Goal: Information Seeking & Learning: Learn about a topic

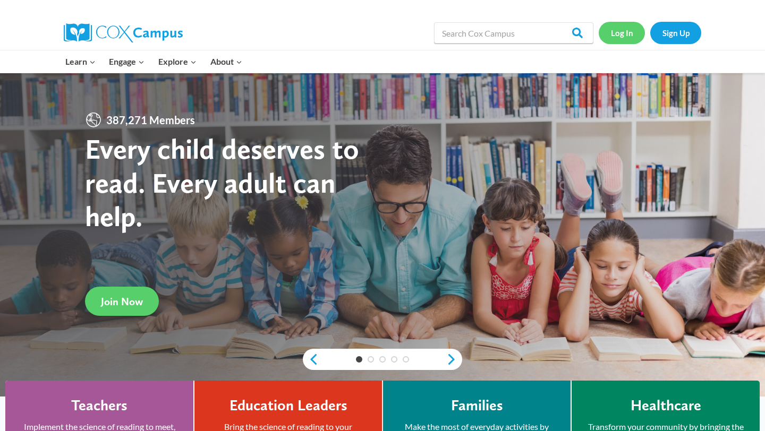
click at [623, 34] on link "Log In" at bounding box center [622, 33] width 46 height 22
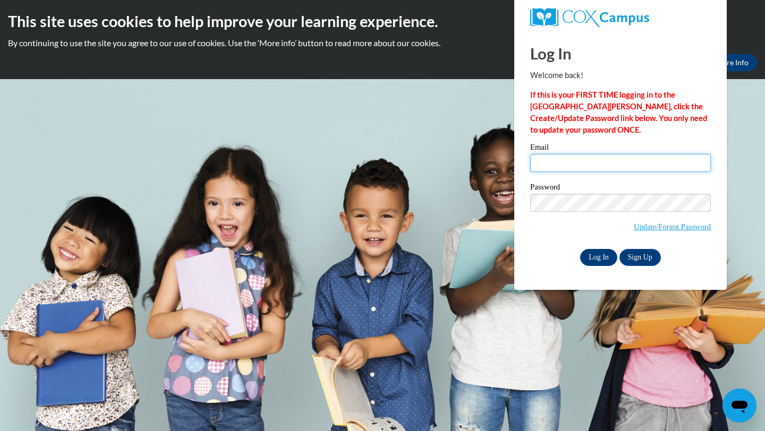
type input "egcart6856@ung.edu"
click at [594, 259] on input "Log In" at bounding box center [598, 257] width 37 height 17
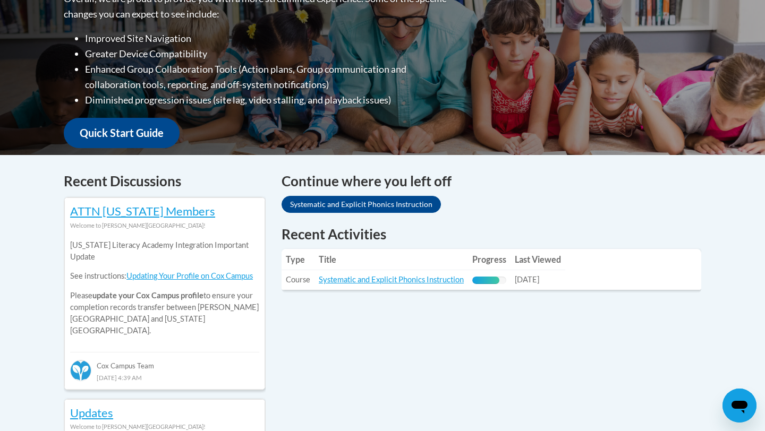
scroll to position [306, 0]
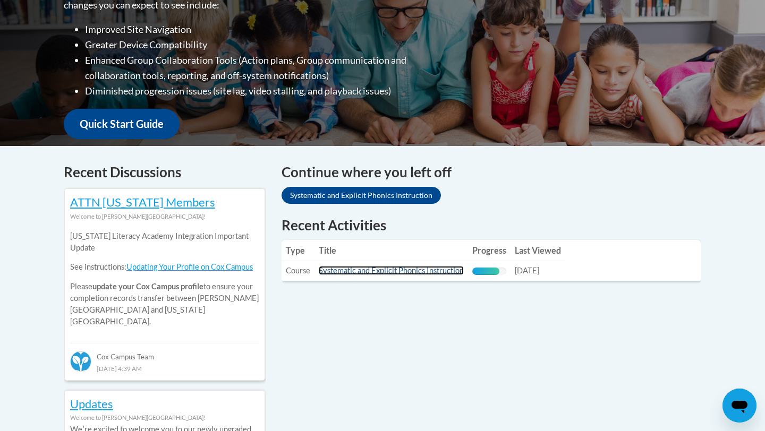
click at [424, 275] on link "Systematic and Explicit Phonics Instruction" at bounding box center [391, 270] width 145 height 9
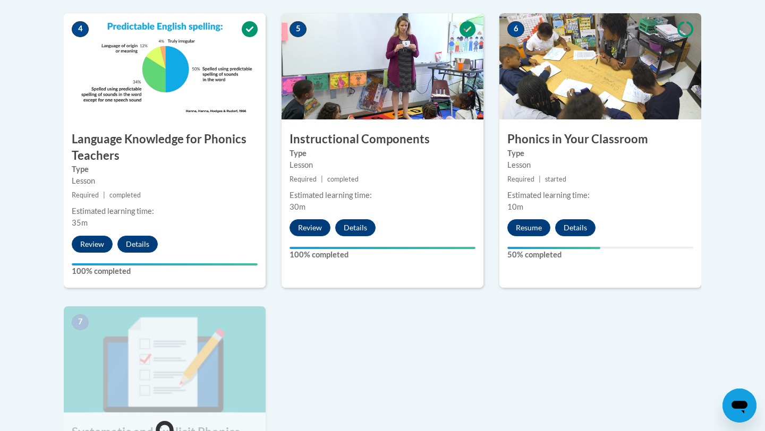
scroll to position [643, 0]
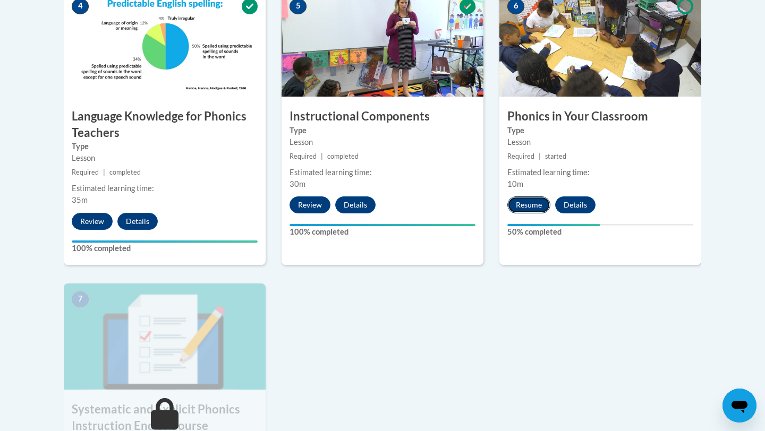
click at [522, 206] on button "Resume" at bounding box center [528, 205] width 43 height 17
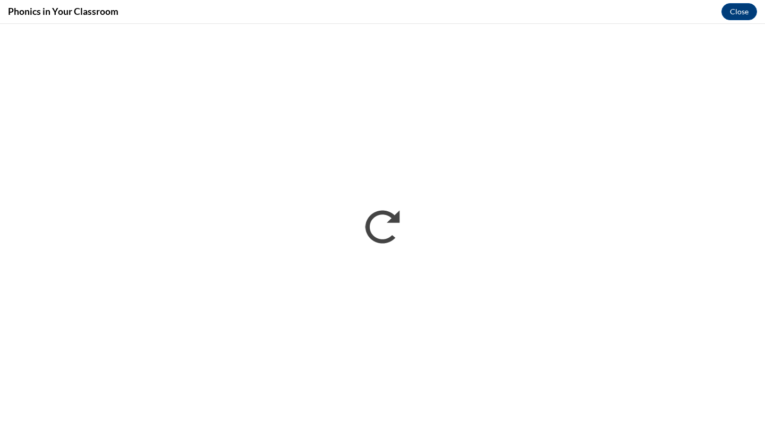
scroll to position [0, 0]
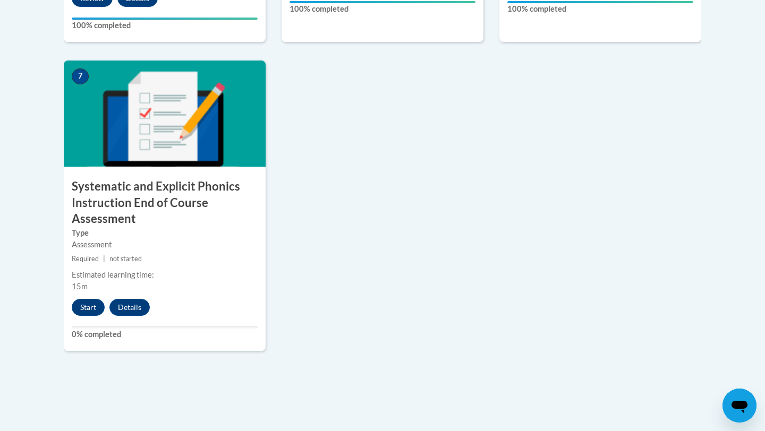
scroll to position [1058, 0]
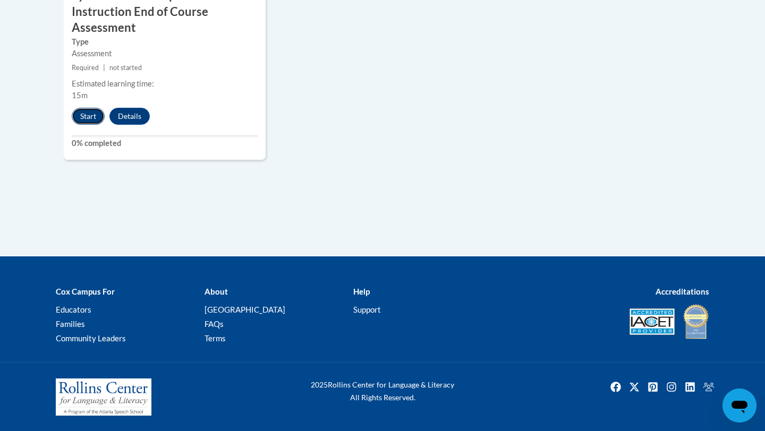
click at [91, 115] on button "Start" at bounding box center [88, 116] width 33 height 17
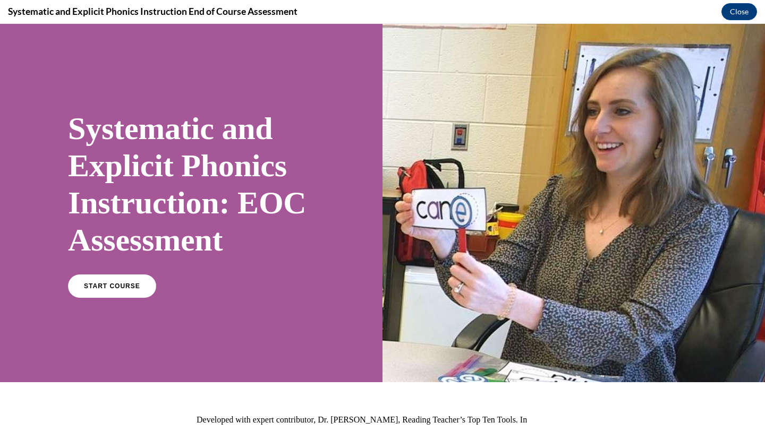
scroll to position [0, 0]
click at [90, 285] on span "START COURSE" at bounding box center [111, 287] width 59 height 8
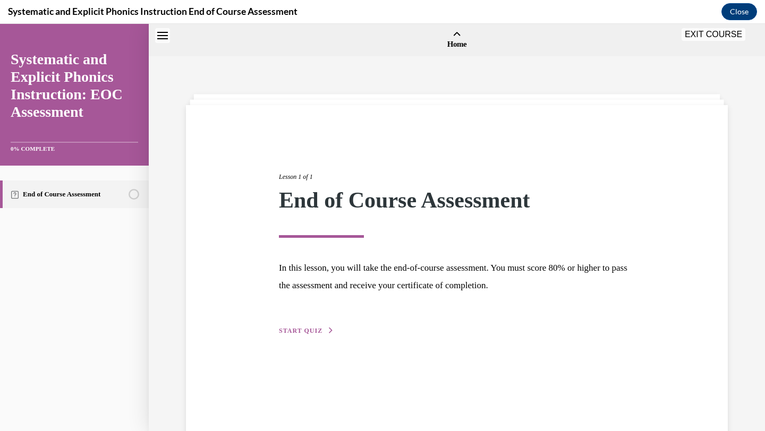
scroll to position [33, 0]
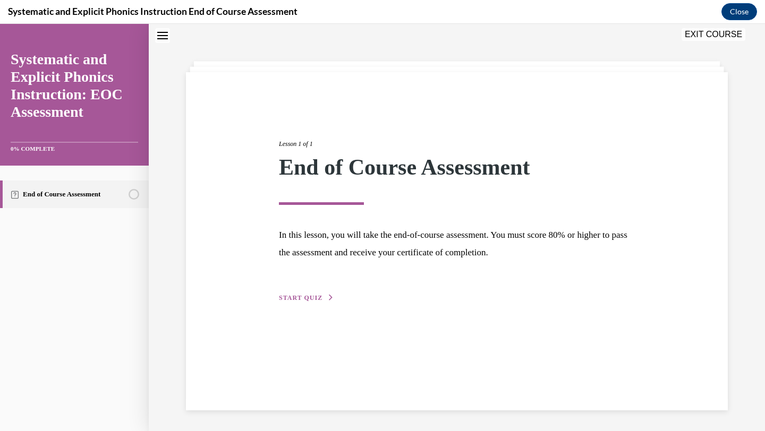
click at [295, 299] on span "START QUIZ" at bounding box center [301, 297] width 44 height 7
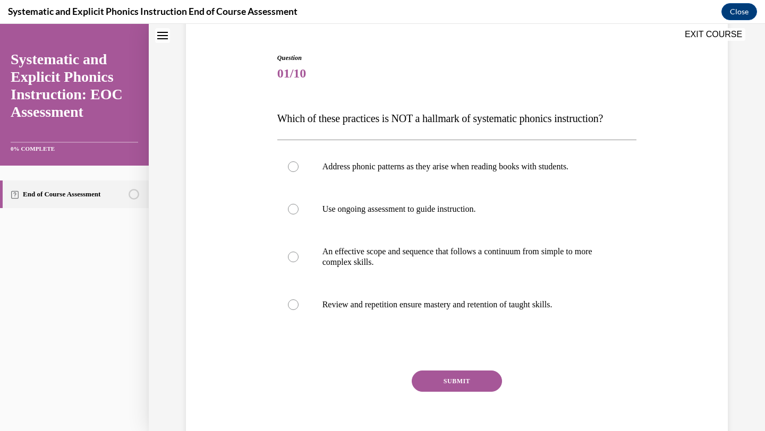
scroll to position [96, 0]
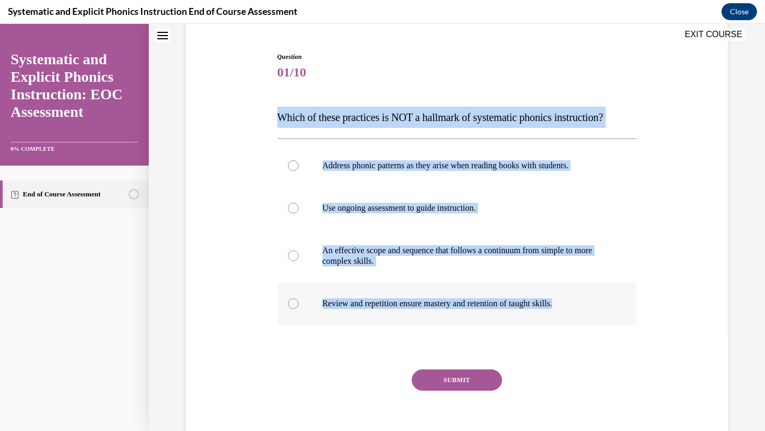
drag, startPoint x: 278, startPoint y: 115, endPoint x: 590, endPoint y: 302, distance: 363.9
click at [590, 302] on div "Question 01/10 Which of these practices is NOT a hallmark of systematic phonics…" at bounding box center [457, 254] width 360 height 405
copy div "Which of these practices is NOT a hallmark of systematic phonics instruction? A…"
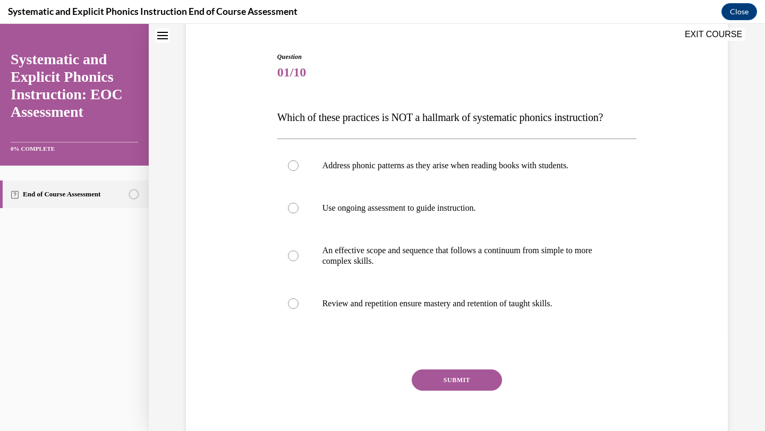
click at [572, 333] on div "Question 01/10 Which of these practices is NOT a hallmark of systematic phonics…" at bounding box center [457, 254] width 360 height 405
click at [366, 167] on p "Address phonic patterns as they arise when reading books with students." at bounding box center [466, 165] width 288 height 11
click at [448, 380] on button "SUBMIT" at bounding box center [457, 380] width 90 height 21
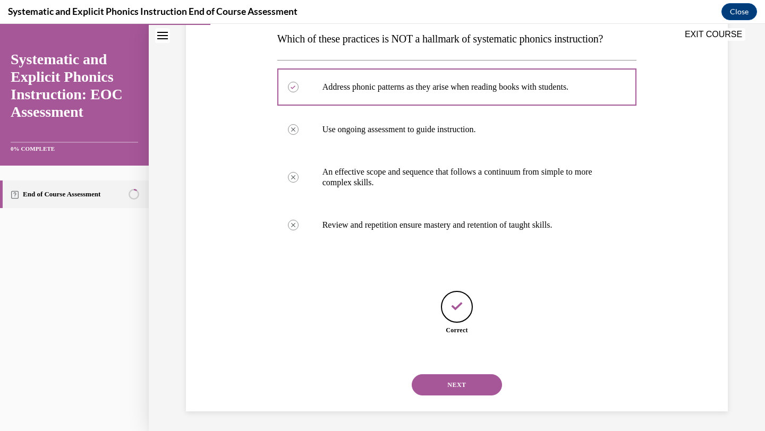
scroll to position [176, 0]
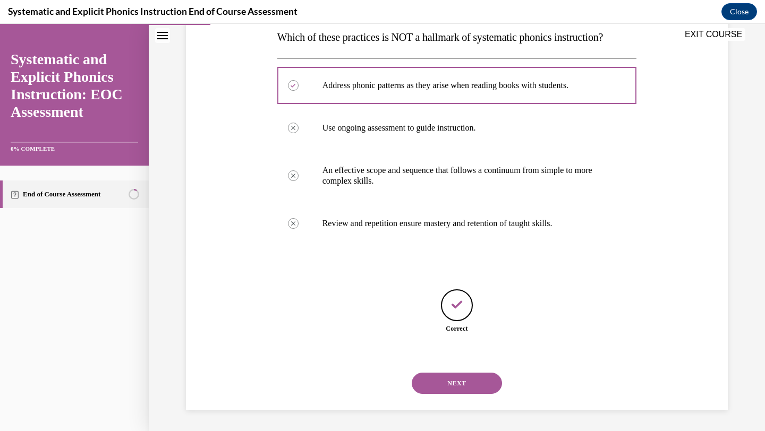
click at [443, 388] on button "NEXT" at bounding box center [457, 383] width 90 height 21
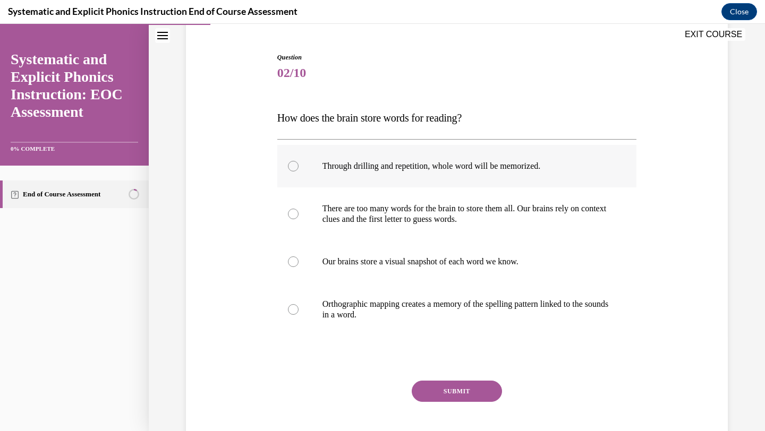
scroll to position [102, 0]
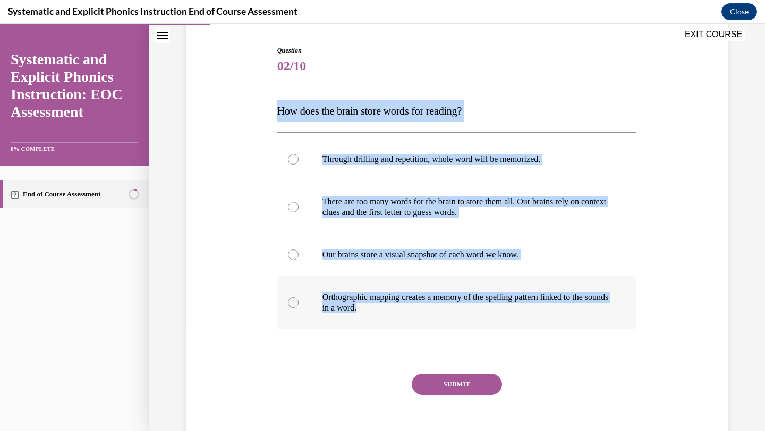
drag, startPoint x: 277, startPoint y: 108, endPoint x: 393, endPoint y: 307, distance: 230.7
click at [391, 308] on div "Question 02/10 How does the brain store words for reading? Through drilling and…" at bounding box center [457, 253] width 360 height 415
copy div "How does the brain store words for reading? Through drilling and repetition, wh…"
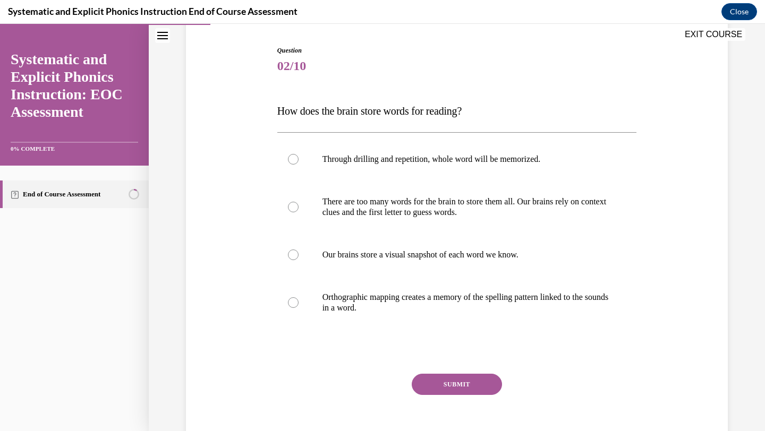
click at [394, 355] on div at bounding box center [457, 351] width 360 height 13
click at [351, 285] on div at bounding box center [457, 302] width 360 height 53
click at [425, 383] on button "SUBMIT" at bounding box center [457, 384] width 90 height 21
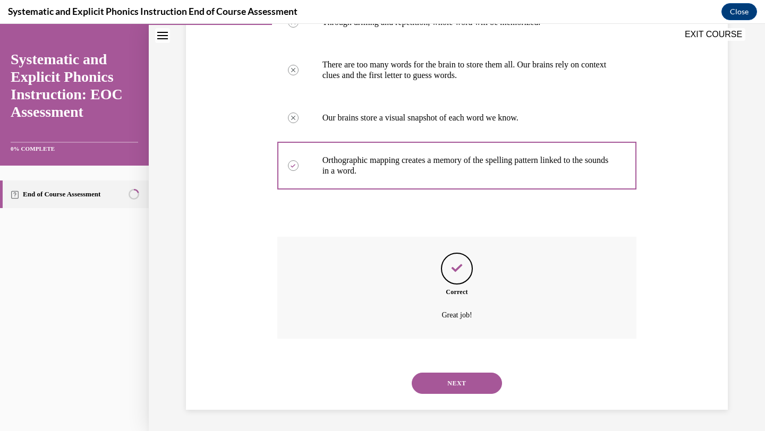
click at [439, 389] on button "NEXT" at bounding box center [457, 383] width 90 height 21
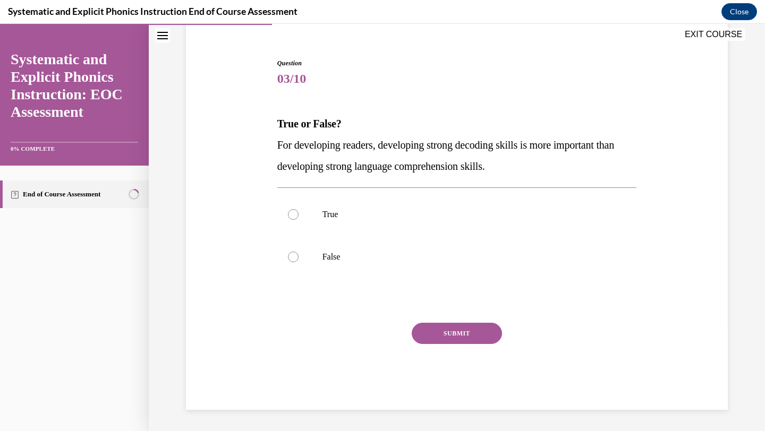
scroll to position [89, 0]
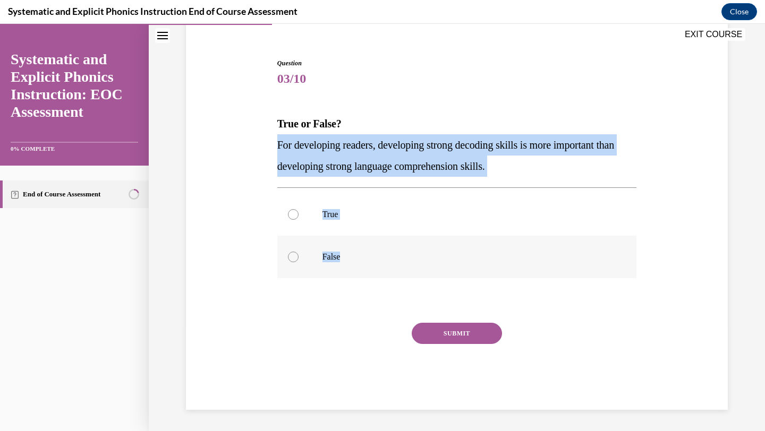
drag, startPoint x: 277, startPoint y: 144, endPoint x: 350, endPoint y: 259, distance: 135.6
click at [350, 259] on div "Question 03/10 True or False? For developing readers, developing strong decodin…" at bounding box center [457, 234] width 360 height 352
copy div "For developing readers, developing strong decoding skills is more important tha…"
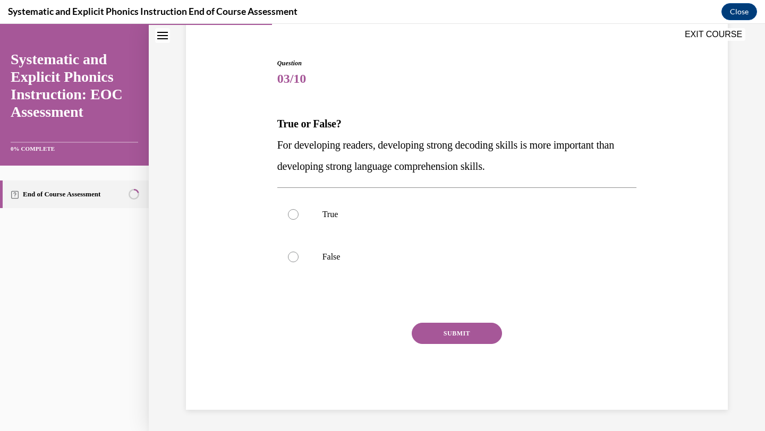
click at [343, 287] on div "Question 03/10 True or False? For developing readers, developing strong decodin…" at bounding box center [457, 234] width 360 height 352
click at [316, 258] on div at bounding box center [457, 257] width 360 height 43
click at [420, 330] on button "SUBMIT" at bounding box center [457, 333] width 90 height 21
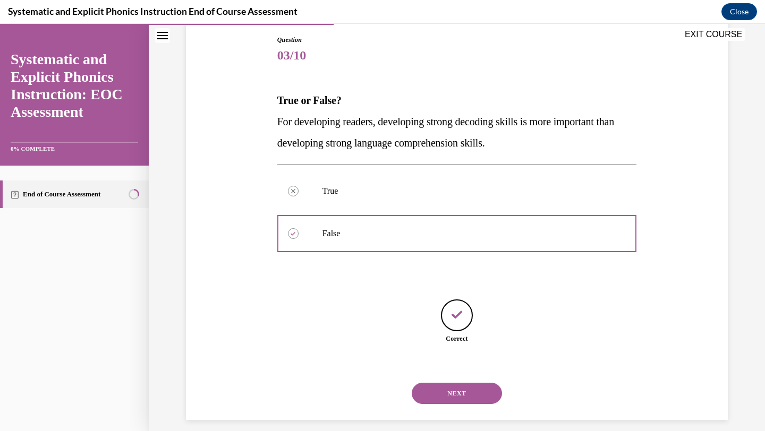
scroll to position [123, 0]
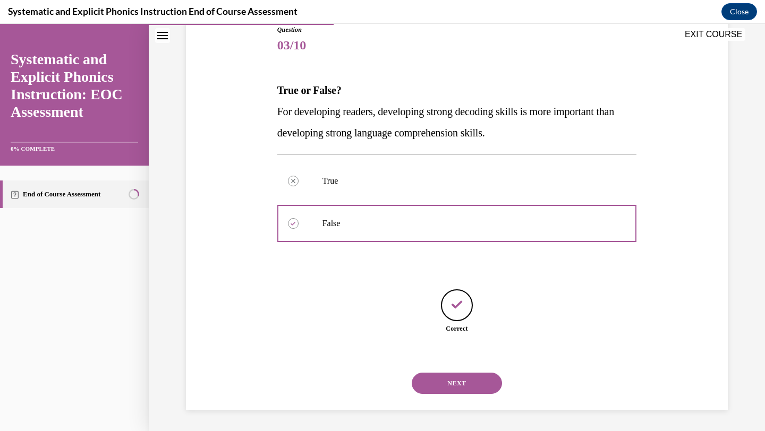
click at [432, 381] on button "NEXT" at bounding box center [457, 383] width 90 height 21
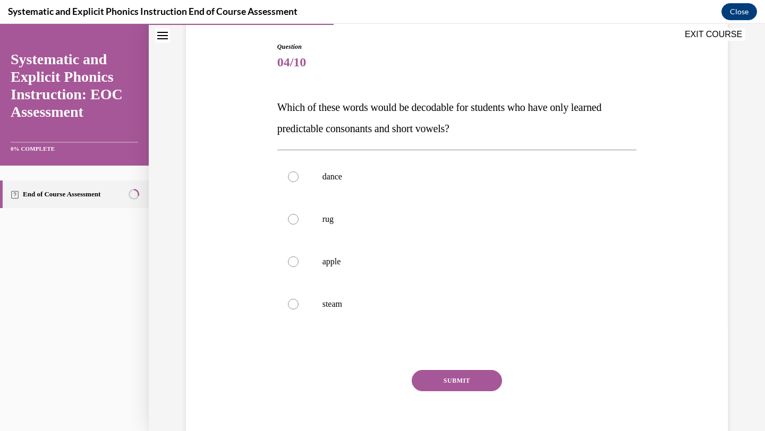
scroll to position [107, 0]
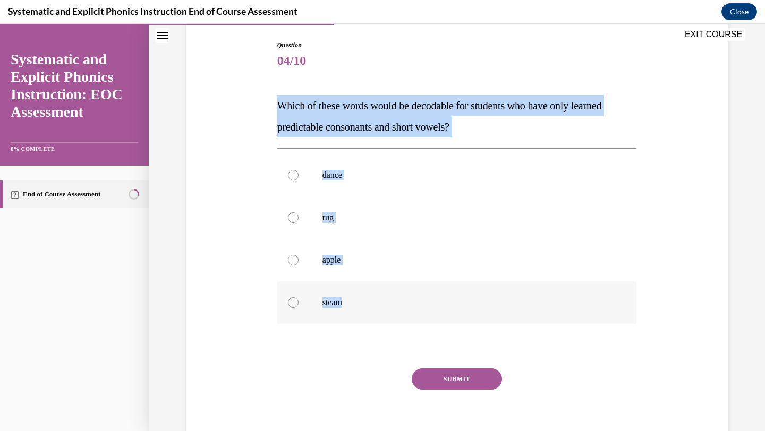
drag, startPoint x: 277, startPoint y: 105, endPoint x: 345, endPoint y: 302, distance: 208.0
click at [345, 306] on div "Question 04/10 Which of these words would be decodable for students who have on…" at bounding box center [457, 247] width 360 height 415
copy div "Which of these words would be decodable for students who have only learned pred…"
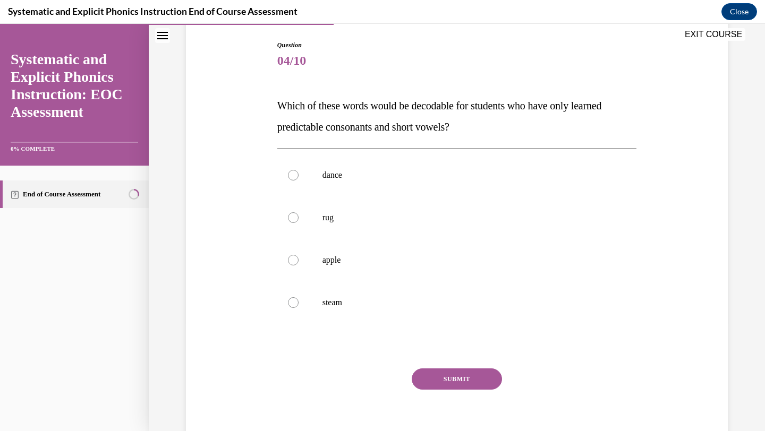
click at [342, 329] on div "Question 04/10 Which of these words would be decodable for students who have on…" at bounding box center [457, 247] width 360 height 415
click at [346, 208] on div at bounding box center [457, 218] width 360 height 43
click at [444, 378] on button "SUBMIT" at bounding box center [457, 379] width 90 height 21
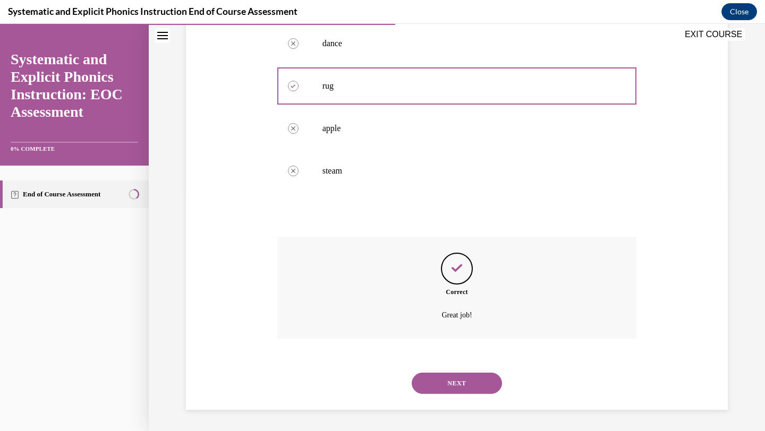
click at [431, 380] on button "NEXT" at bounding box center [457, 383] width 90 height 21
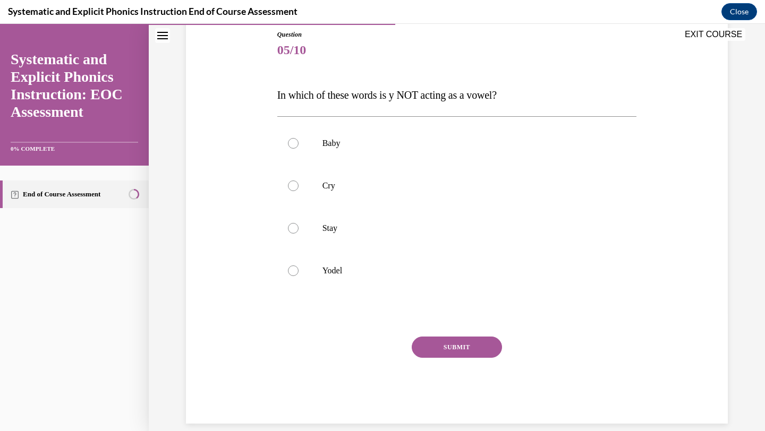
scroll to position [132, 0]
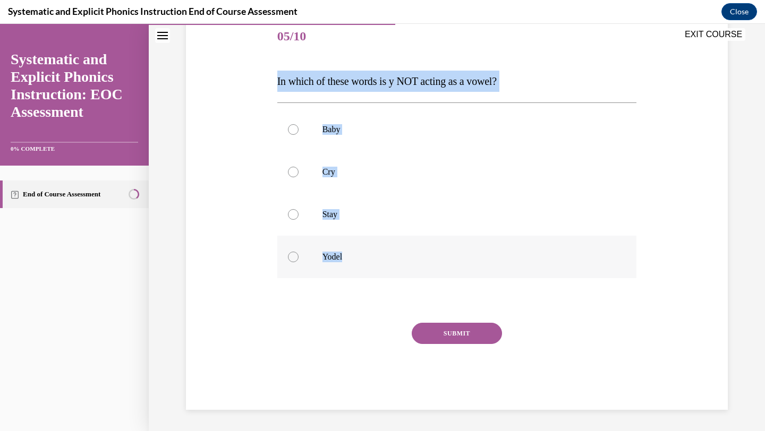
drag, startPoint x: 275, startPoint y: 92, endPoint x: 347, endPoint y: 254, distance: 177.6
click at [347, 254] on div "Question 05/10 In which of these words is y NOT acting as a vowel? Baby Cry Sta…" at bounding box center [457, 205] width 365 height 410
copy div "In which of these words is y NOT acting as a vowel? Baby Cry Stay Yodel"
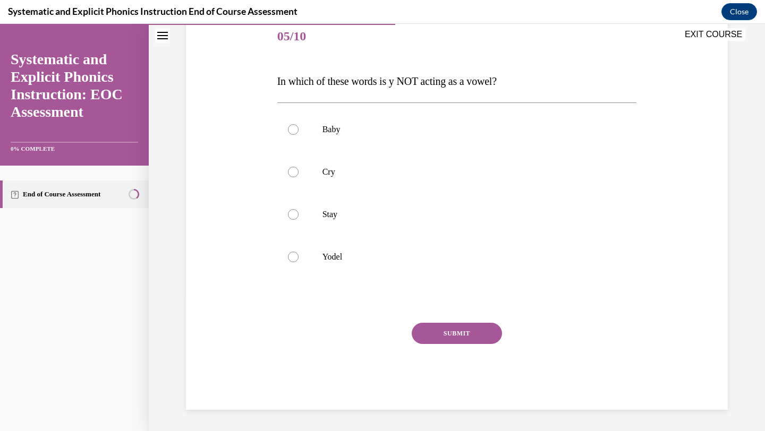
click at [333, 316] on div "Question 05/10 In which of these words is y NOT acting as a vowel? Baby Cry Sta…" at bounding box center [457, 213] width 360 height 394
click at [340, 126] on p "Baby" at bounding box center [466, 129] width 288 height 11
click at [324, 265] on div at bounding box center [457, 257] width 360 height 43
click at [452, 338] on button "SUBMIT" at bounding box center [457, 333] width 90 height 21
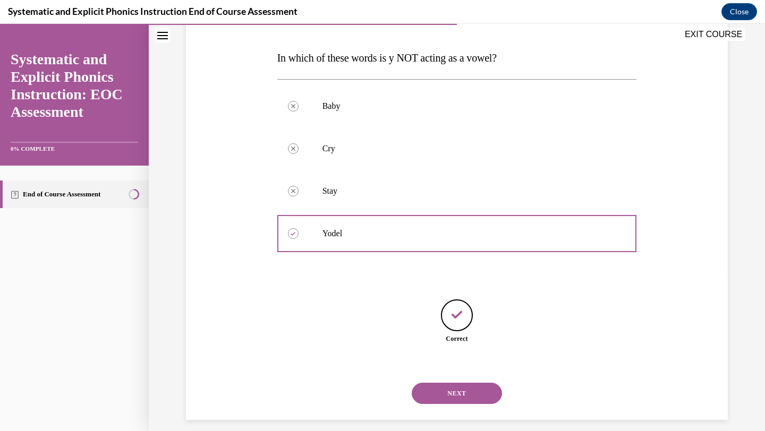
scroll to position [165, 0]
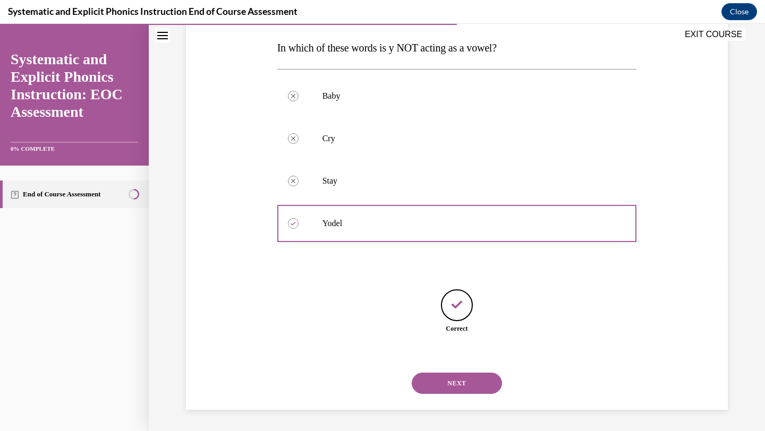
click at [441, 384] on button "NEXT" at bounding box center [457, 383] width 90 height 21
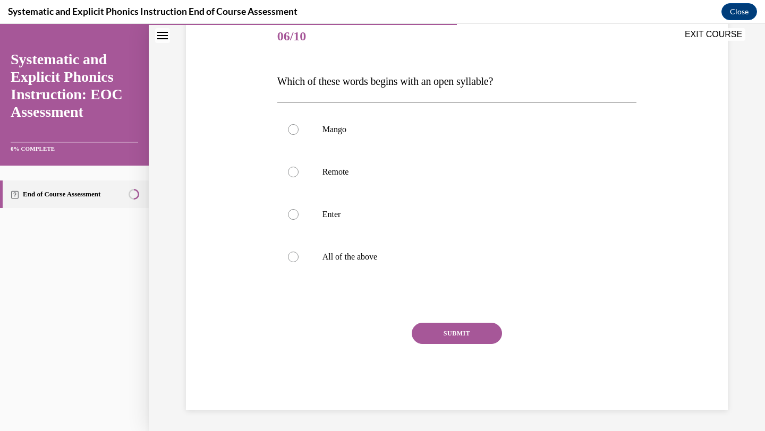
scroll to position [118, 0]
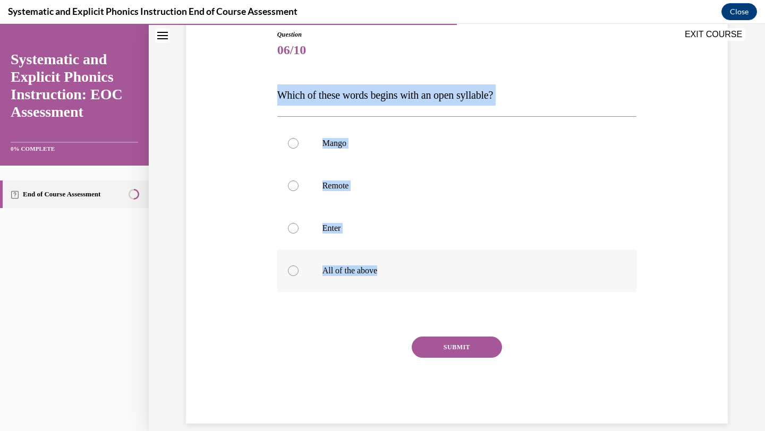
drag, startPoint x: 275, startPoint y: 92, endPoint x: 390, endPoint y: 275, distance: 216.3
click at [390, 275] on div "Question 06/10 Which of these words begins with an open syllable? Mango Remote …" at bounding box center [457, 219] width 365 height 410
copy div "Which of these words begins with an open syllable? Mango Remote Enter All of th…"
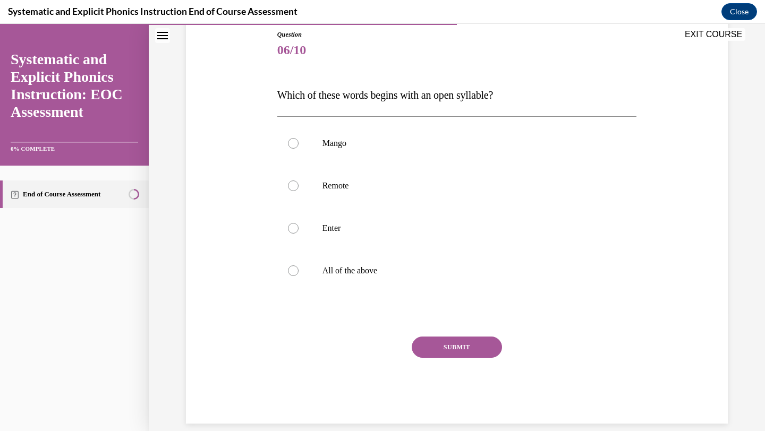
click at [369, 317] on div at bounding box center [457, 314] width 360 height 13
click at [348, 262] on div at bounding box center [457, 271] width 360 height 43
click at [439, 350] on button "SUBMIT" at bounding box center [457, 347] width 90 height 21
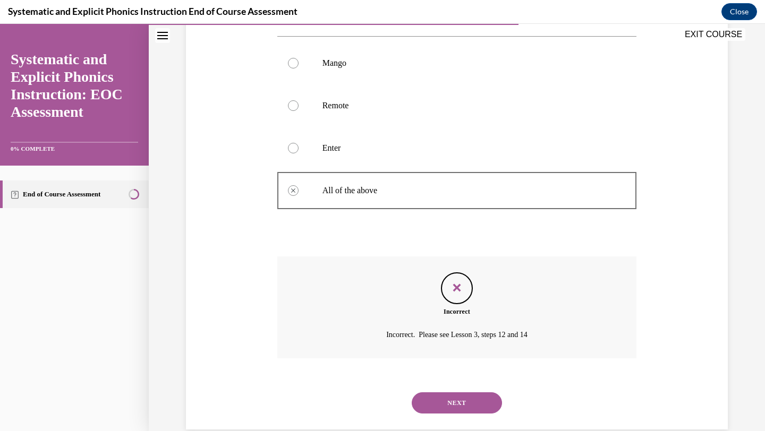
scroll to position [218, 0]
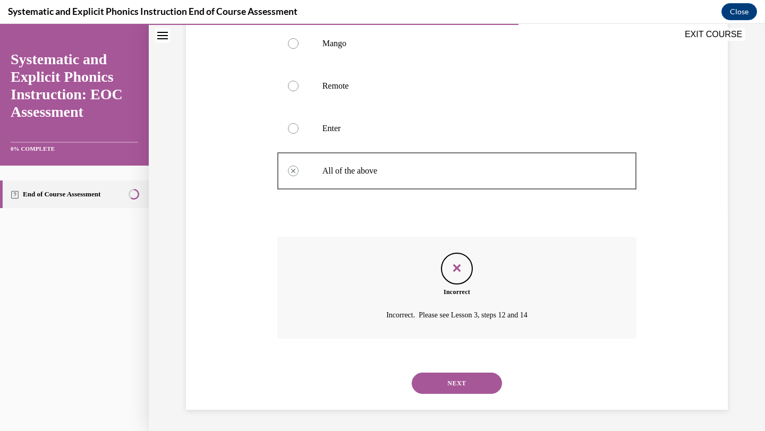
click at [447, 385] on button "NEXT" at bounding box center [457, 383] width 90 height 21
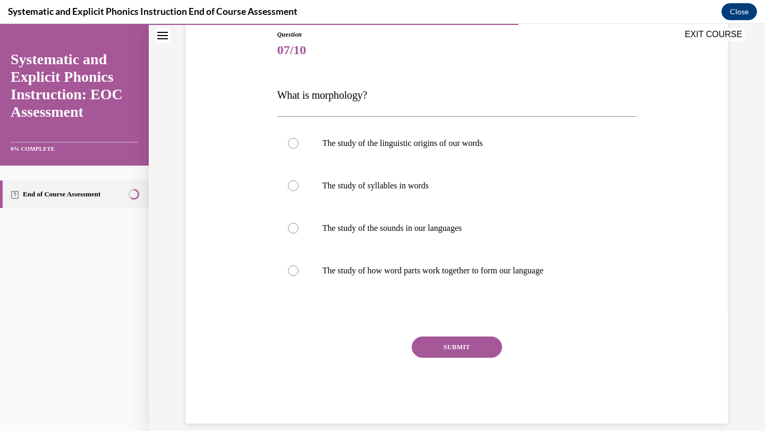
scroll to position [132, 0]
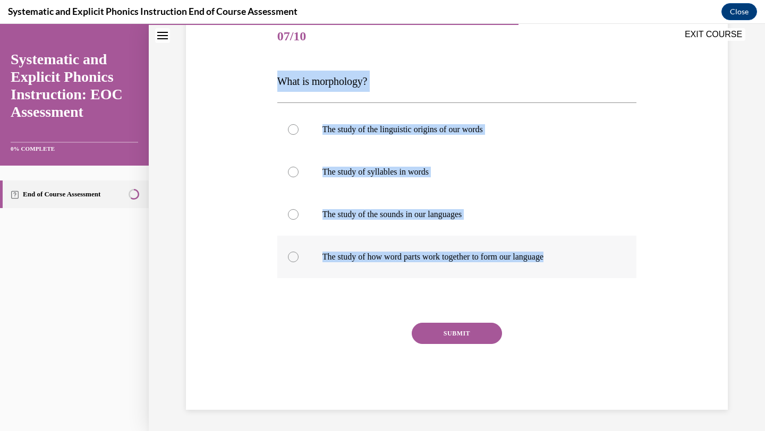
drag, startPoint x: 276, startPoint y: 90, endPoint x: 563, endPoint y: 254, distance: 330.3
click at [563, 254] on div "Question 07/10 What is morphology? The study of the linguistic origins of our w…" at bounding box center [457, 205] width 365 height 410
copy div "What is morphology? The study of the linguistic origins of our words The study …"
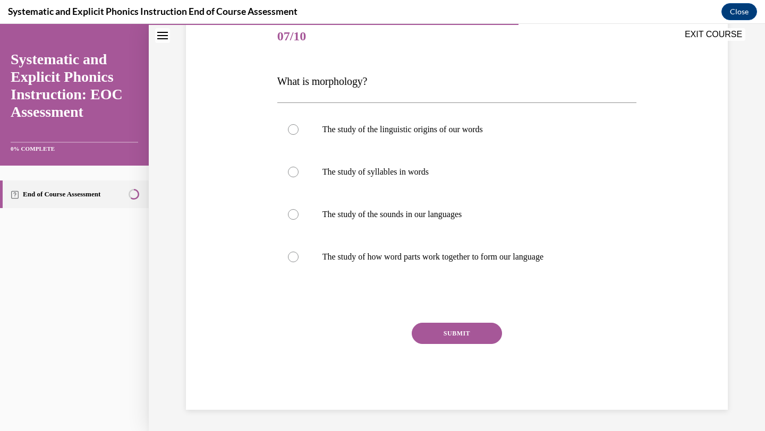
click at [561, 302] on div at bounding box center [457, 300] width 360 height 13
click at [352, 255] on p "The study of how word parts work together to form our language" at bounding box center [466, 257] width 288 height 11
click at [451, 340] on button "SUBMIT" at bounding box center [457, 333] width 90 height 21
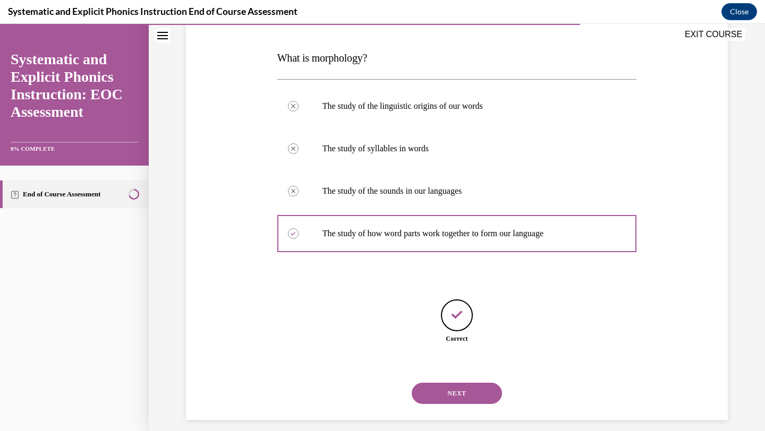
scroll to position [165, 0]
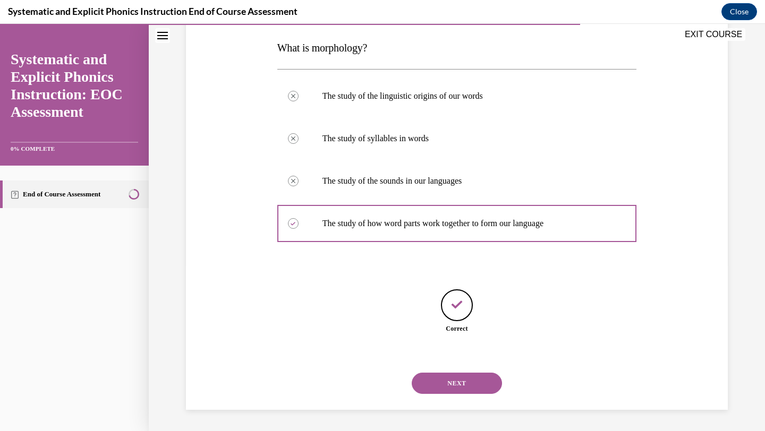
click at [443, 384] on button "NEXT" at bounding box center [457, 383] width 90 height 21
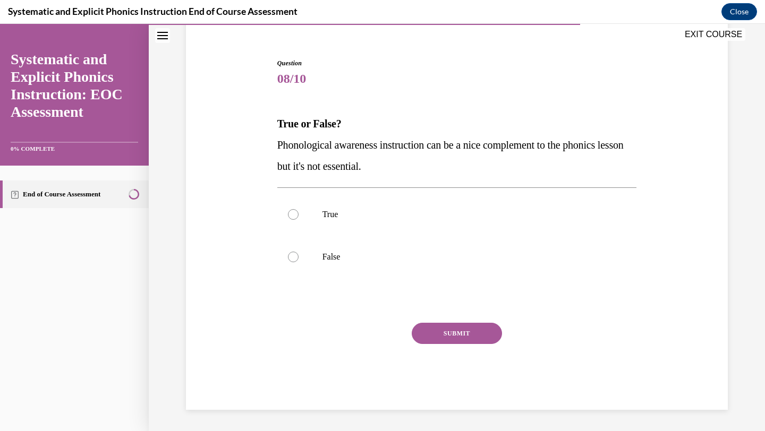
scroll to position [89, 0]
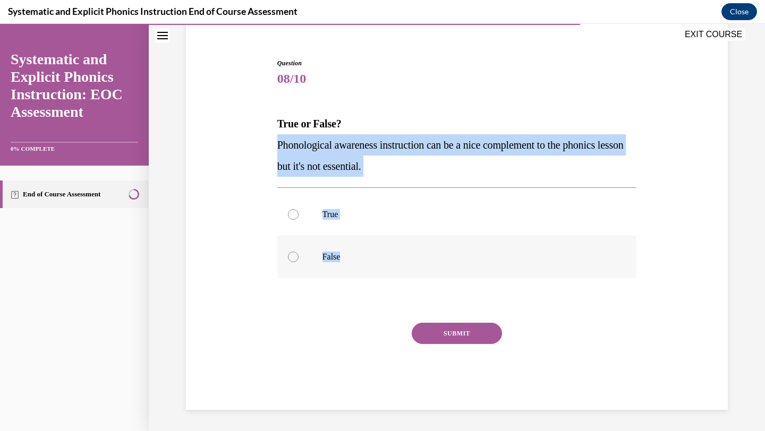
drag, startPoint x: 277, startPoint y: 145, endPoint x: 367, endPoint y: 258, distance: 144.5
click at [367, 258] on div "Question 08/10 True or False? Phonological awareness instruction can be a nice …" at bounding box center [457, 234] width 360 height 352
copy div "Phonological awareness instruction can be a nice complement to the phonics less…"
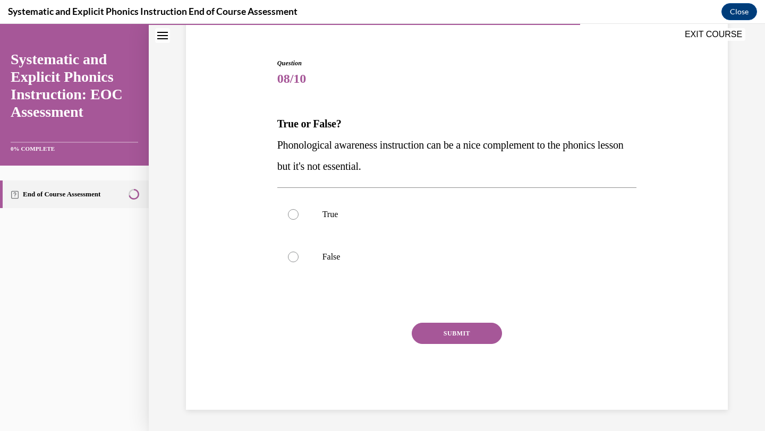
click at [338, 284] on div "Question 08/10 True or False? Phonological awareness instruction can be a nice …" at bounding box center [457, 234] width 360 height 352
click at [334, 253] on p "False" at bounding box center [466, 257] width 288 height 11
click at [337, 212] on p "True" at bounding box center [466, 214] width 288 height 11
click at [347, 250] on div at bounding box center [457, 257] width 360 height 43
click at [424, 332] on button "SUBMIT" at bounding box center [457, 333] width 90 height 21
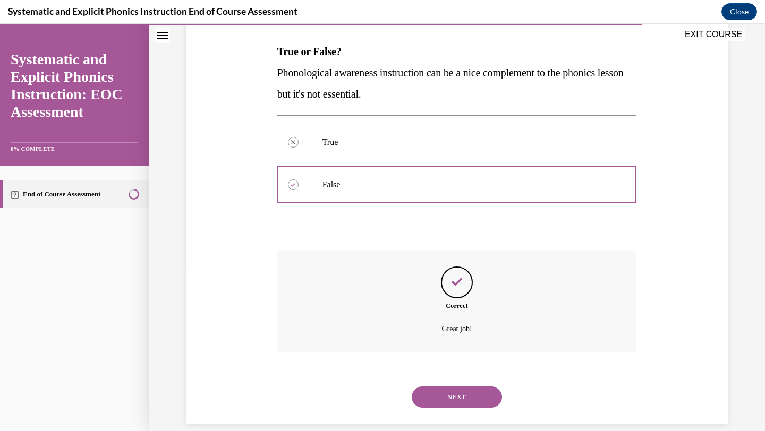
scroll to position [175, 0]
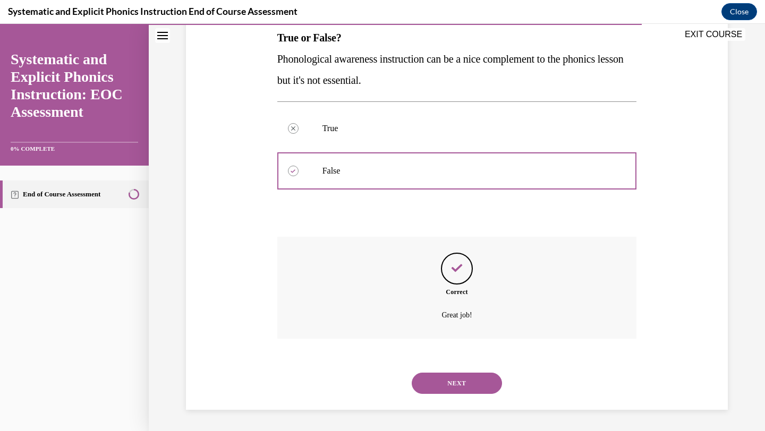
click at [447, 385] on button "NEXT" at bounding box center [457, 383] width 90 height 21
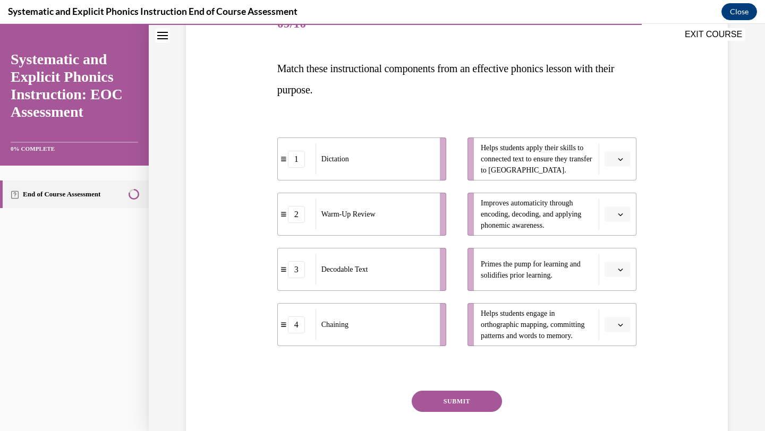
scroll to position [143, 0]
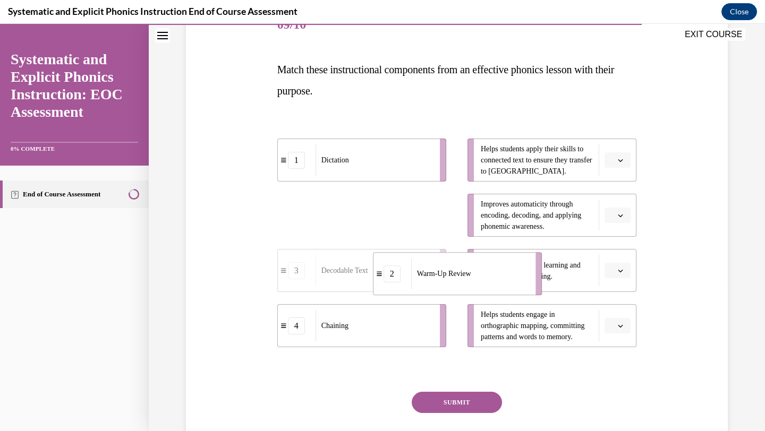
drag, startPoint x: 351, startPoint y: 219, endPoint x: 446, endPoint y: 277, distance: 111.3
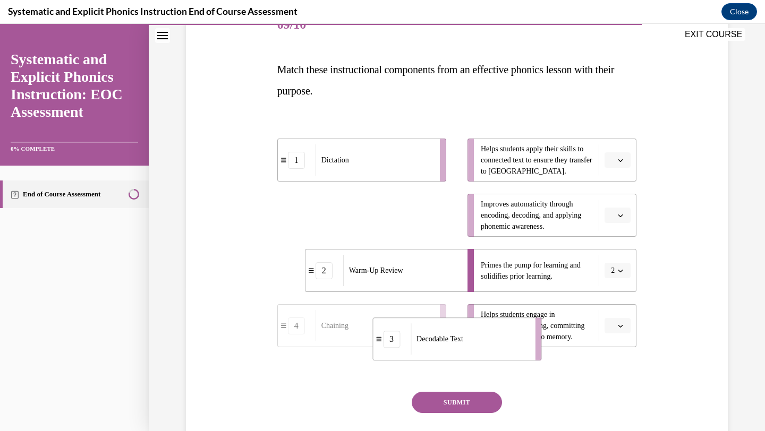
drag, startPoint x: 410, startPoint y: 217, endPoint x: 506, endPoint y: 338, distance: 154.7
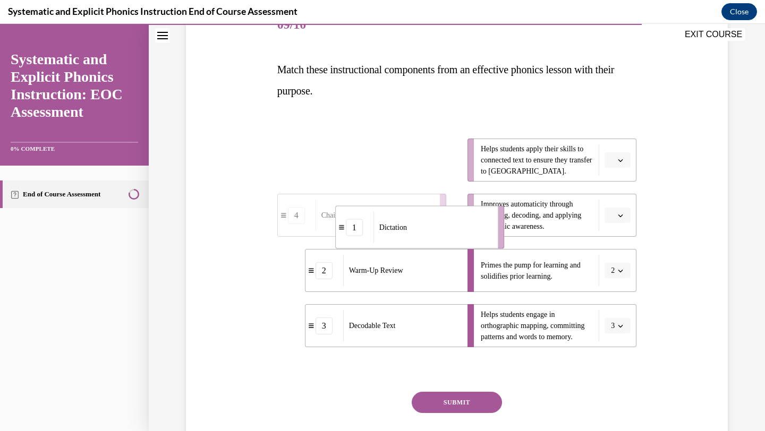
drag, startPoint x: 409, startPoint y: 176, endPoint x: 468, endPoint y: 239, distance: 86.1
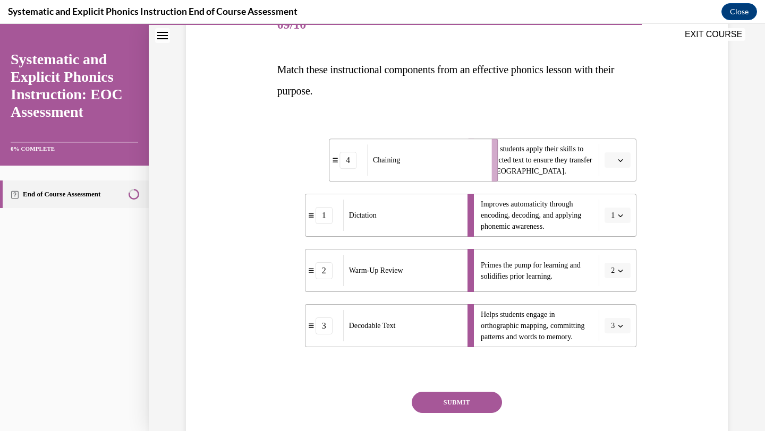
drag, startPoint x: 410, startPoint y: 145, endPoint x: 469, endPoint y: 143, distance: 59.5
click at [468, 146] on div "Chaining" at bounding box center [425, 160] width 117 height 31
click at [455, 409] on button "SUBMIT" at bounding box center [457, 402] width 90 height 21
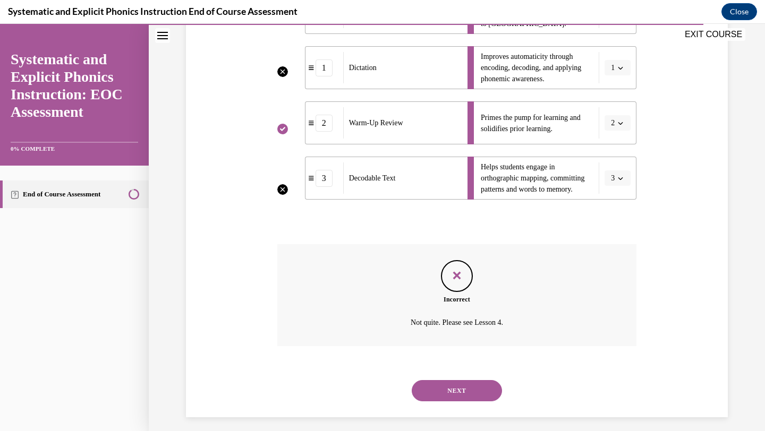
scroll to position [299, 0]
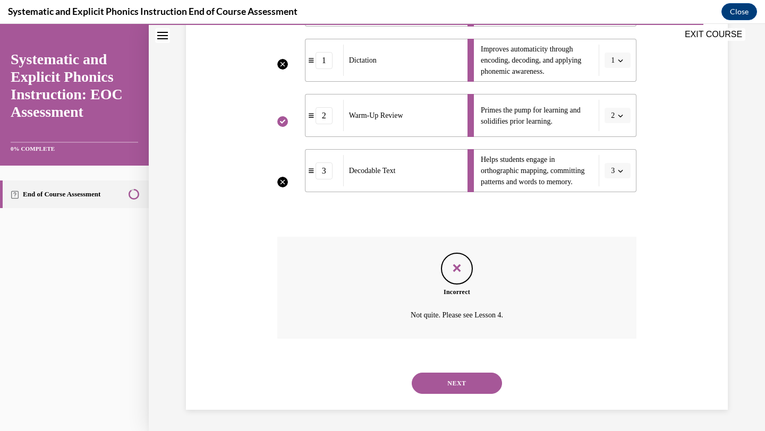
click at [444, 385] on button "NEXT" at bounding box center [457, 383] width 90 height 21
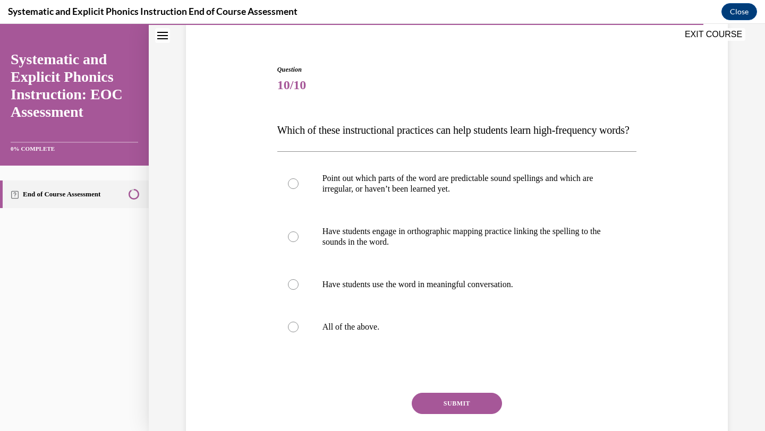
scroll to position [97, 0]
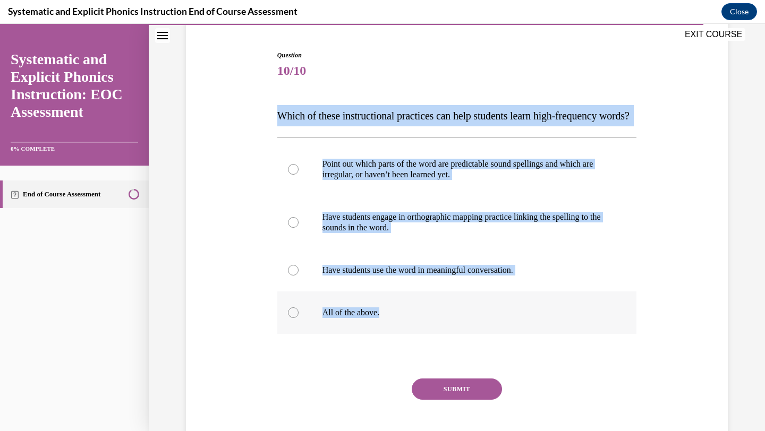
drag, startPoint x: 278, startPoint y: 113, endPoint x: 388, endPoint y: 335, distance: 248.1
click at [388, 335] on div "Question 10/10 Which of these instructional practices can help students learn h…" at bounding box center [457, 257] width 360 height 415
copy div "Which of these instructional practices can help students learn high-frequency w…"
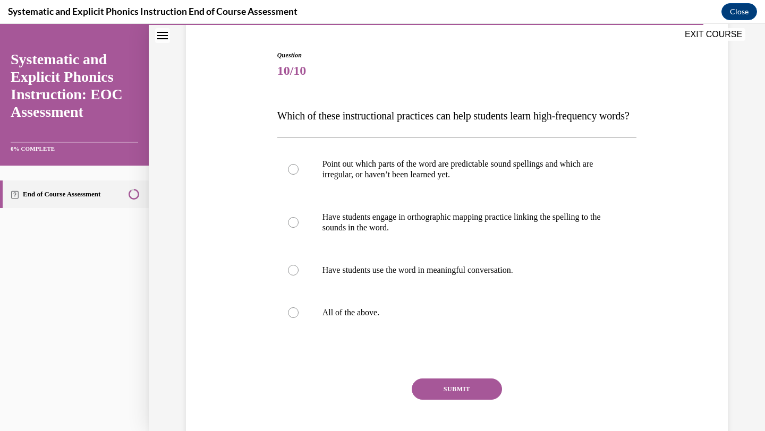
click at [358, 385] on div "Question 10/10 Which of these instructional practices can help students learn h…" at bounding box center [457, 257] width 360 height 415
click at [358, 327] on div at bounding box center [457, 313] width 360 height 43
click at [437, 400] on button "SUBMIT" at bounding box center [457, 389] width 90 height 21
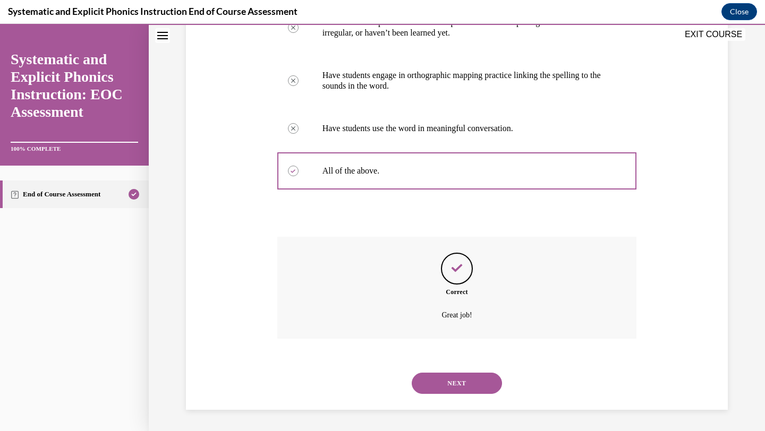
scroll to position [260, 0]
click at [435, 379] on button "NEXT" at bounding box center [457, 383] width 90 height 21
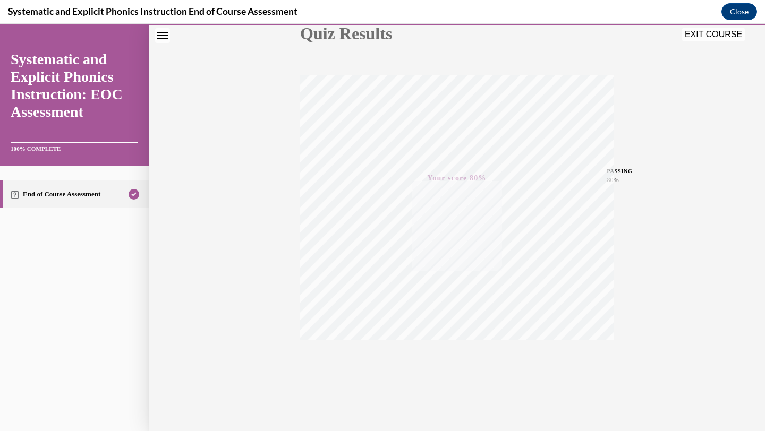
scroll to position [137, 0]
click at [703, 33] on button "EXIT COURSE" at bounding box center [714, 34] width 64 height 13
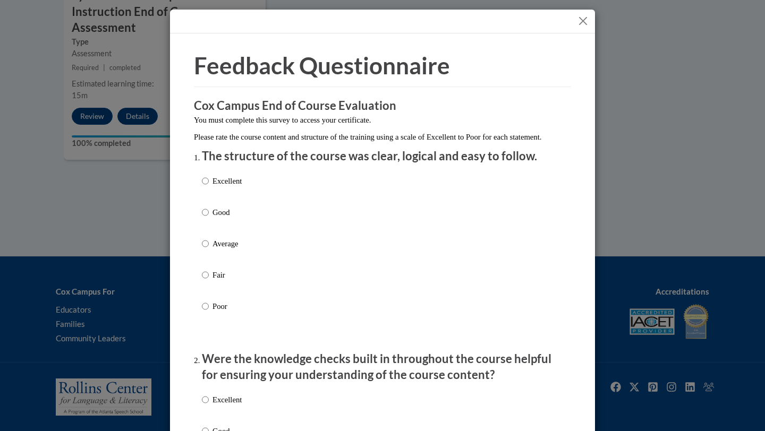
click at [213, 187] on p "Excellent" at bounding box center [227, 181] width 29 height 12
click at [209, 187] on input "Excellent" at bounding box center [205, 181] width 7 height 12
radio input "true"
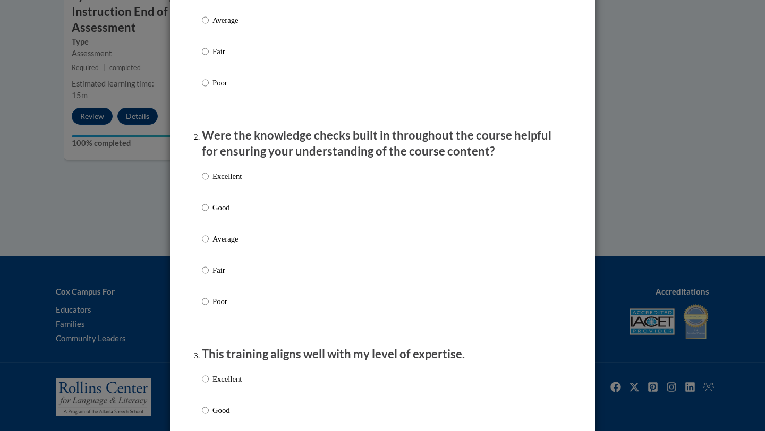
click at [213, 194] on label "Excellent" at bounding box center [222, 185] width 40 height 29
click at [209, 182] on input "Excellent" at bounding box center [205, 177] width 7 height 12
radio input "true"
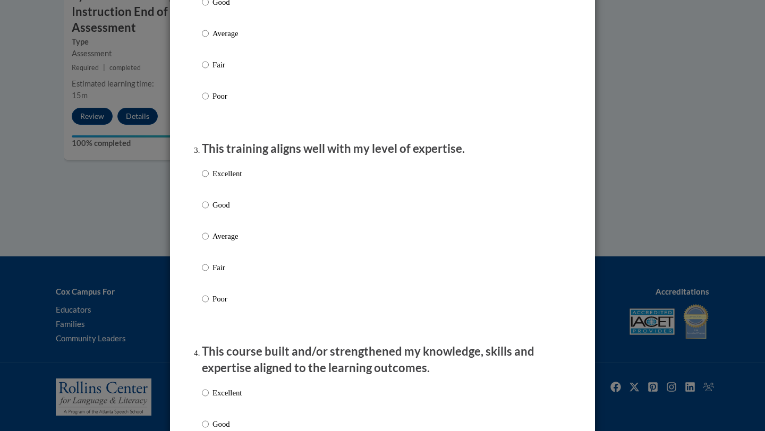
click at [217, 180] on p "Excellent" at bounding box center [227, 174] width 29 height 12
click at [209, 180] on input "Excellent" at bounding box center [205, 174] width 7 height 12
radio input "true"
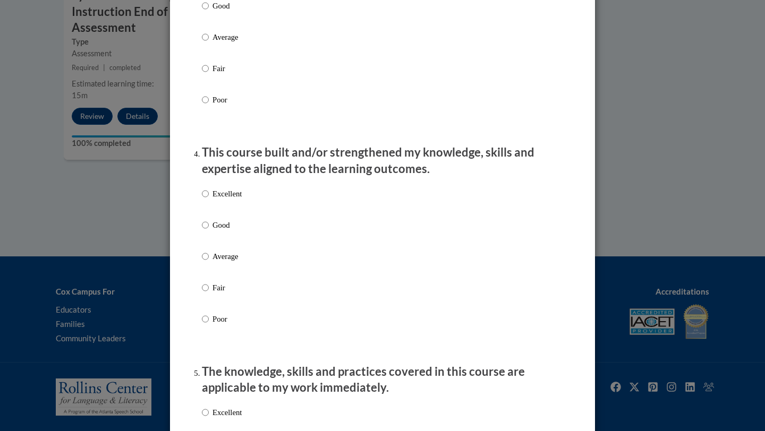
click at [218, 200] on p "Excellent" at bounding box center [227, 194] width 29 height 12
click at [209, 200] on input "Excellent" at bounding box center [205, 194] width 7 height 12
radio input "true"
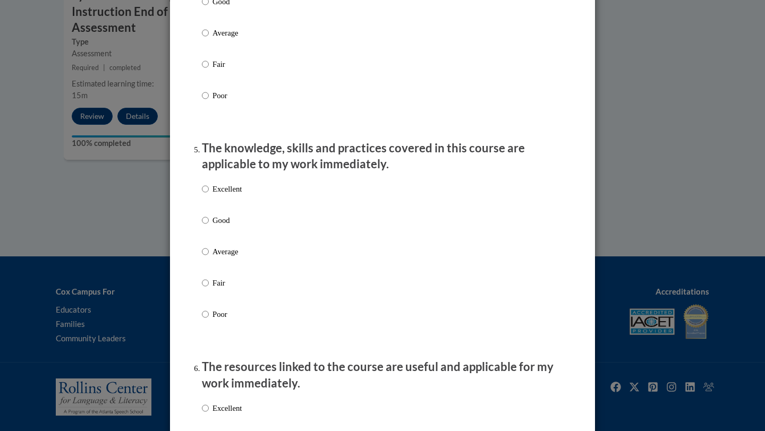
click at [218, 195] on p "Excellent" at bounding box center [227, 189] width 29 height 12
click at [209, 195] on input "Excellent" at bounding box center [205, 189] width 7 height 12
radio input "true"
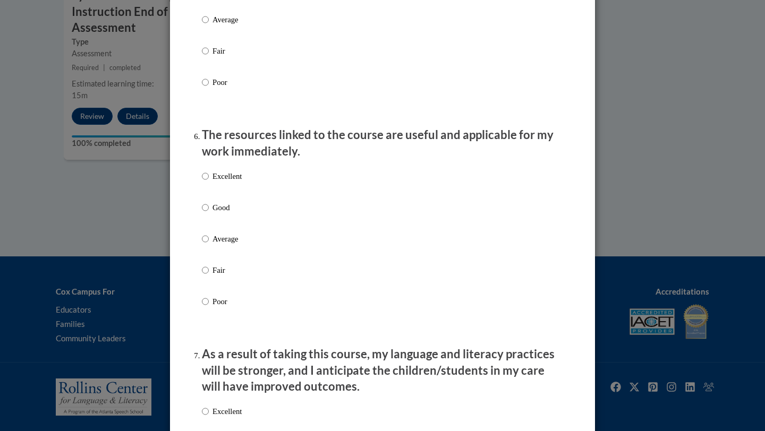
click at [220, 194] on label "Excellent" at bounding box center [222, 185] width 40 height 29
click at [209, 182] on input "Excellent" at bounding box center [205, 177] width 7 height 12
radio input "true"
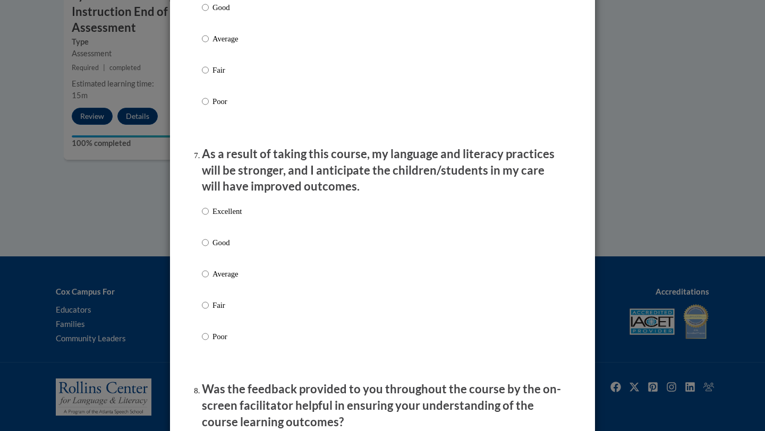
click at [223, 217] on p "Excellent" at bounding box center [227, 212] width 29 height 12
click at [209, 217] on input "Excellent" at bounding box center [205, 212] width 7 height 12
radio input "true"
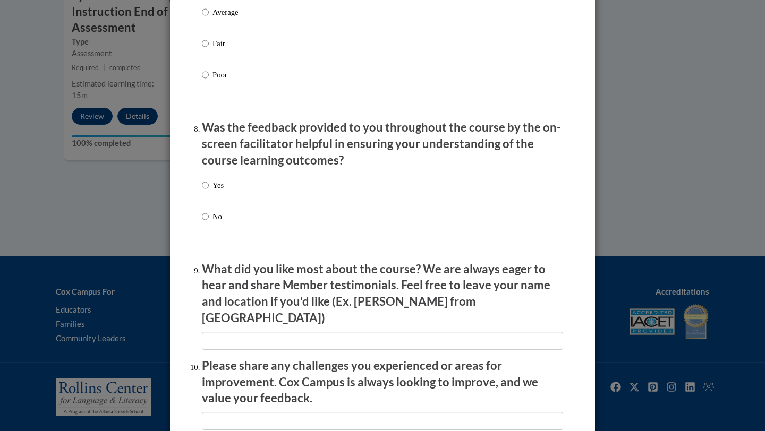
scroll to position [1555, 0]
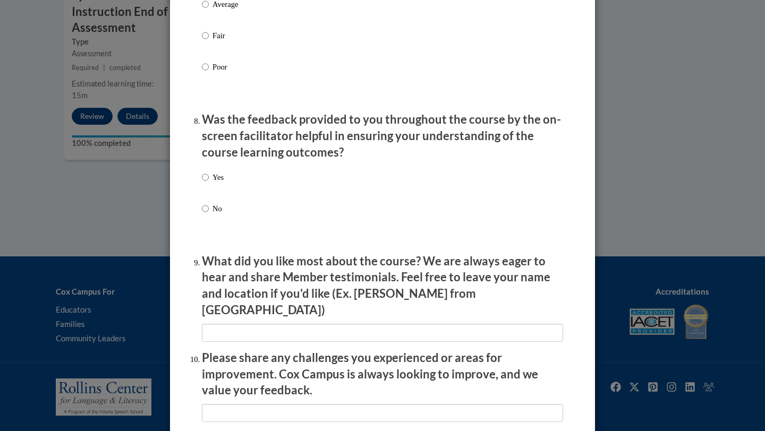
click at [222, 199] on label "Yes" at bounding box center [213, 186] width 22 height 29
click at [209, 183] on input "Yes" at bounding box center [205, 178] width 7 height 12
radio input "true"
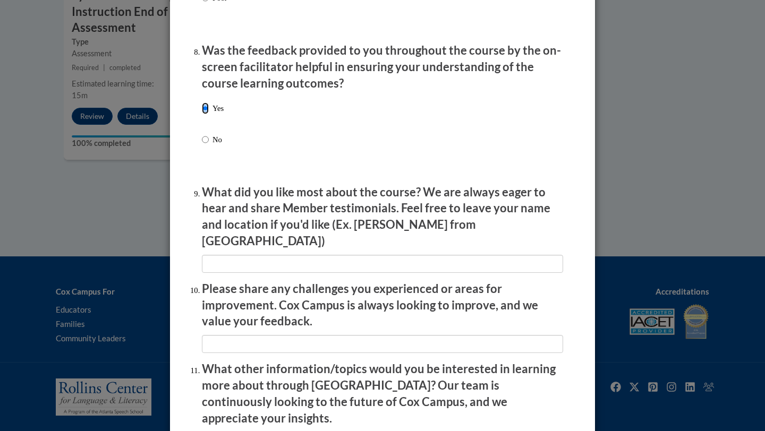
scroll to position [1641, 0]
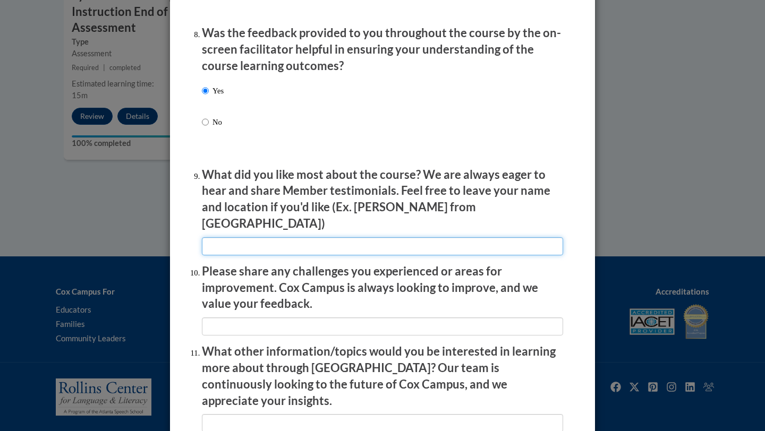
click at [228, 244] on input "textbox" at bounding box center [382, 246] width 361 height 18
type input "N/A"
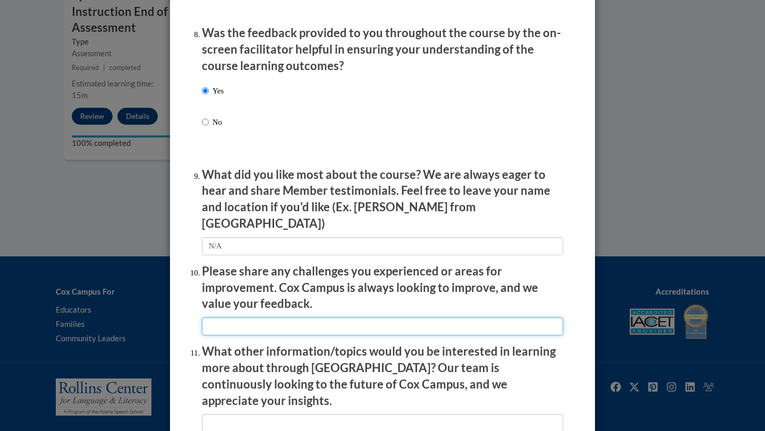
click at [270, 325] on input "textbox" at bounding box center [382, 327] width 361 height 18
type input "N/A"
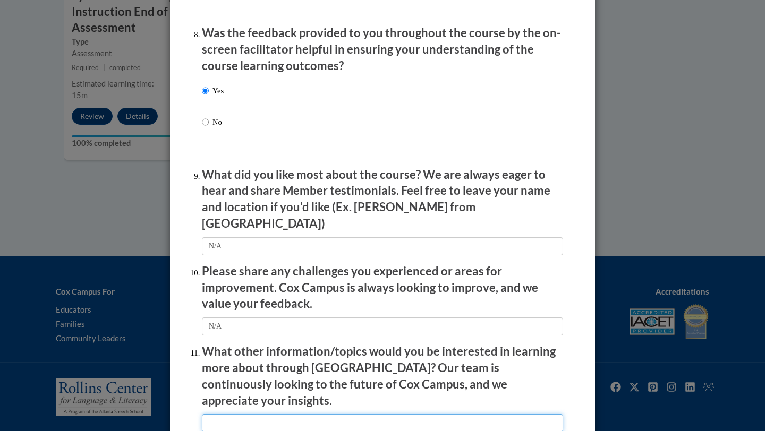
click at [262, 414] on input "textbox" at bounding box center [382, 423] width 361 height 18
type input "N/A"
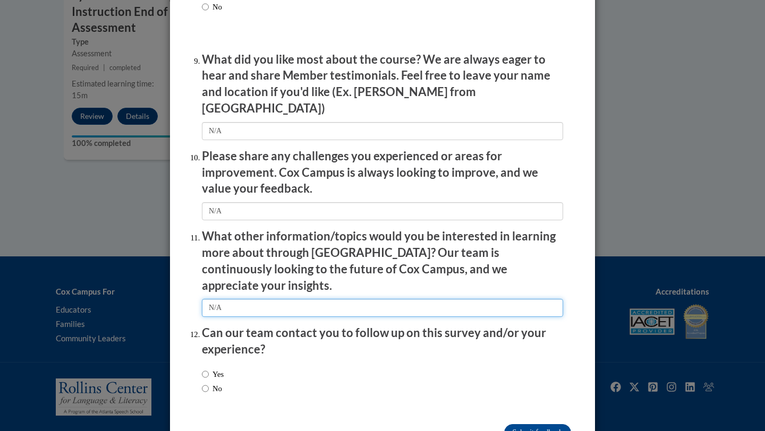
scroll to position [1779, 0]
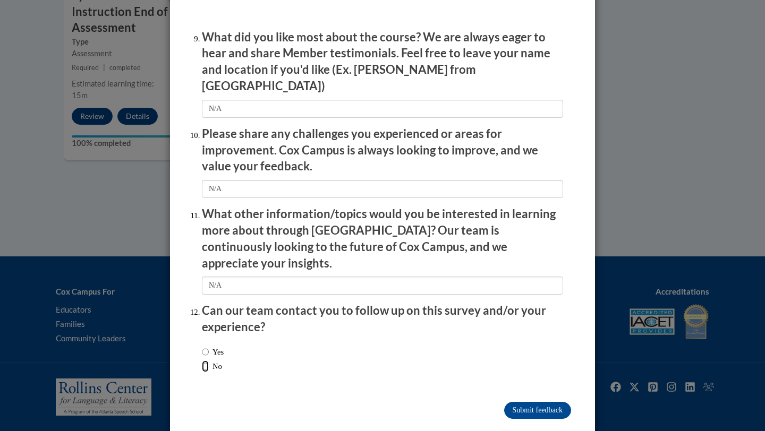
click at [205, 361] on input "No" at bounding box center [205, 367] width 7 height 12
radio input "true"
click at [541, 402] on input "Submit feedback" at bounding box center [537, 410] width 67 height 17
